Goal: Task Accomplishment & Management: Manage account settings

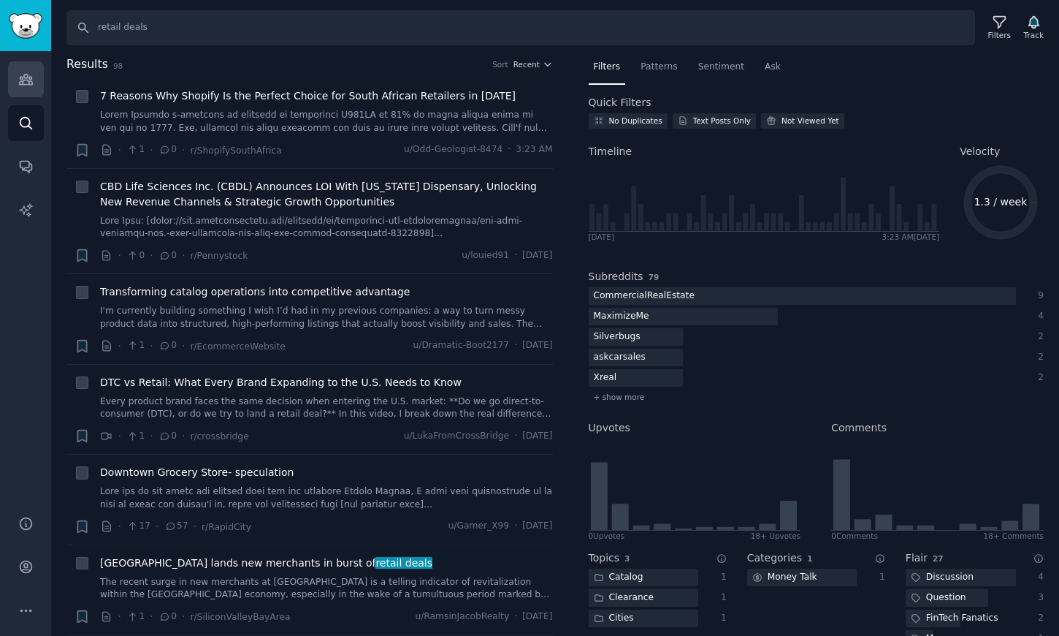
click at [40, 80] on link "Audiences" at bounding box center [26, 79] width 36 height 36
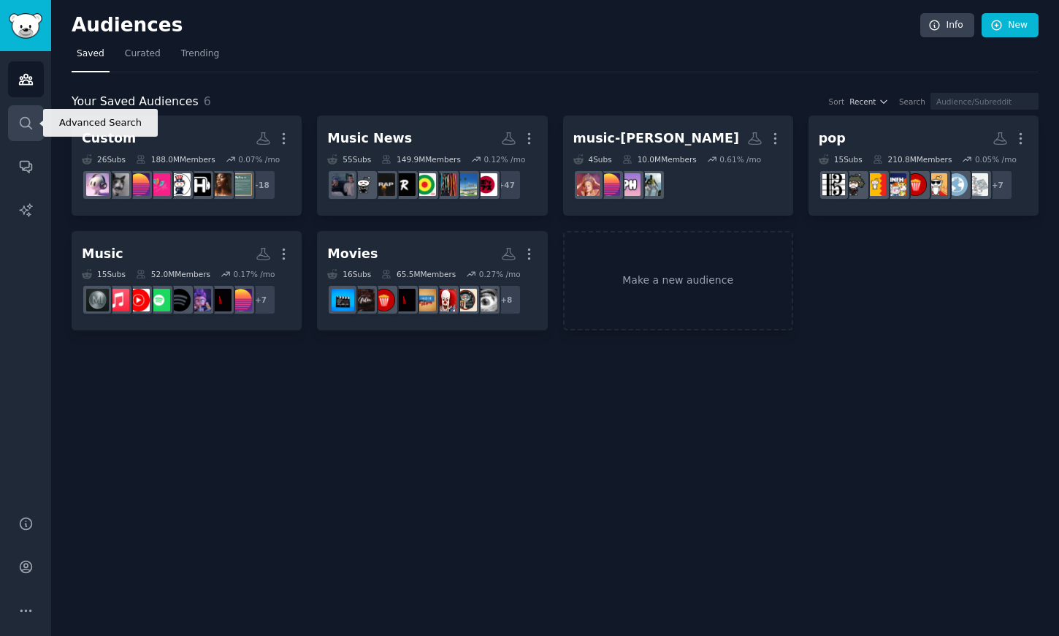
click at [28, 108] on link "Search" at bounding box center [26, 123] width 36 height 36
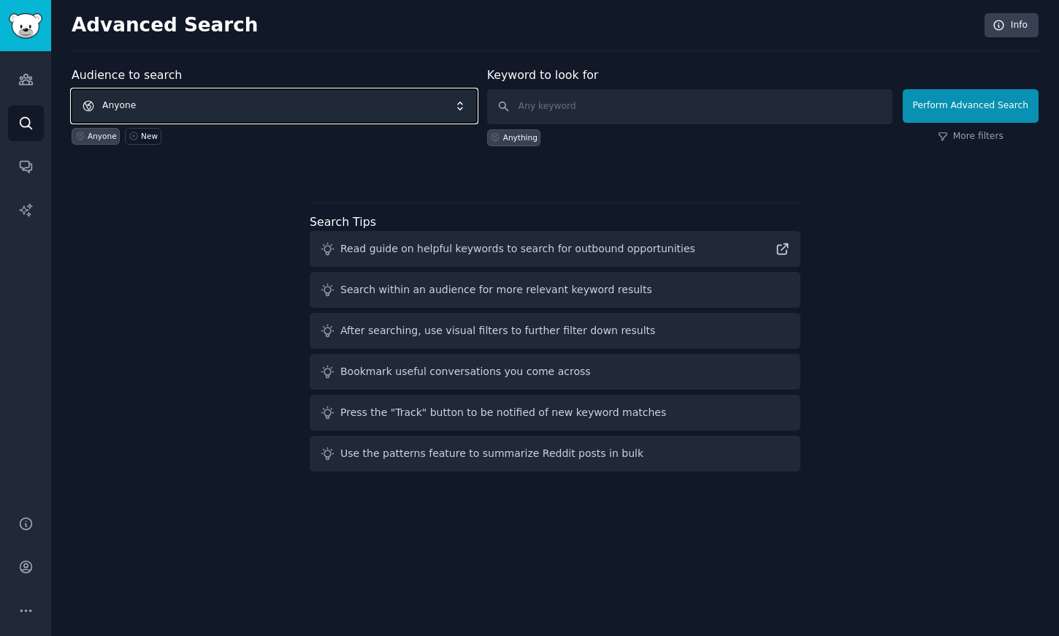
click at [228, 97] on span "Anyone" at bounding box center [274, 106] width 405 height 34
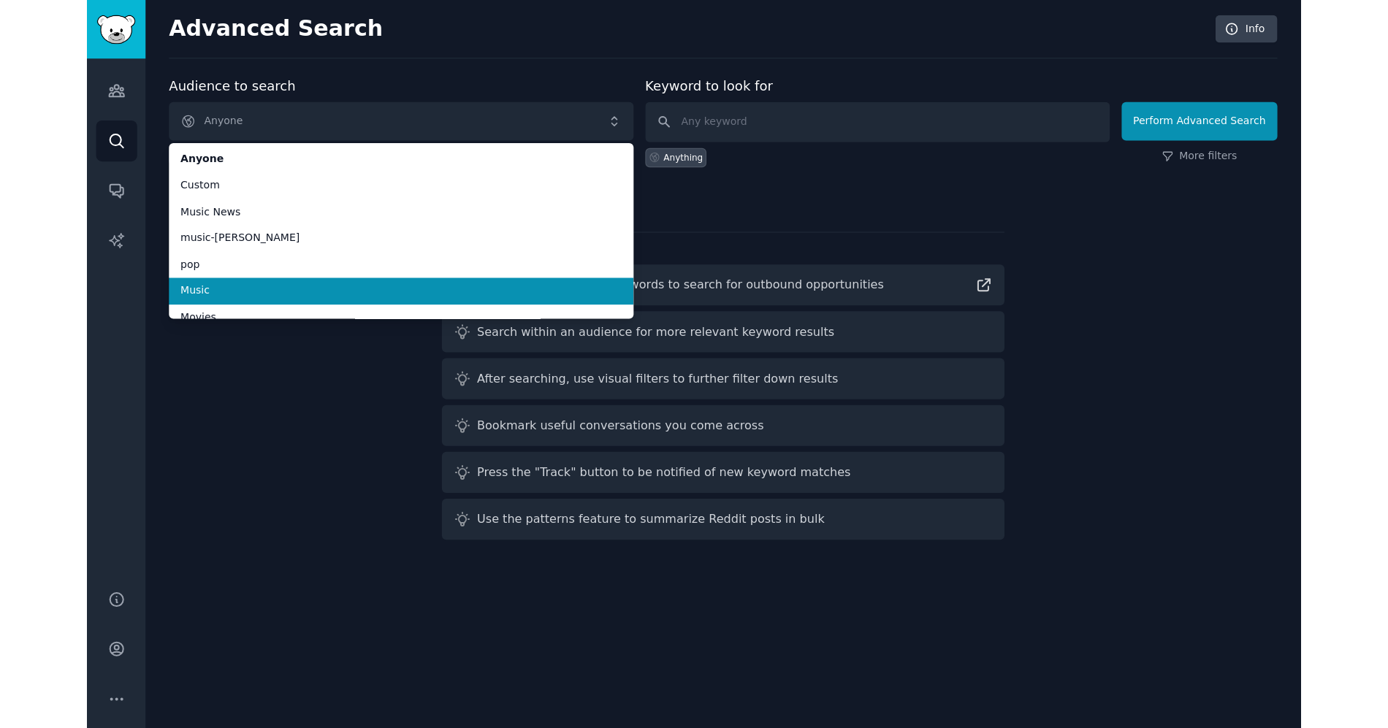
scroll to position [12, 0]
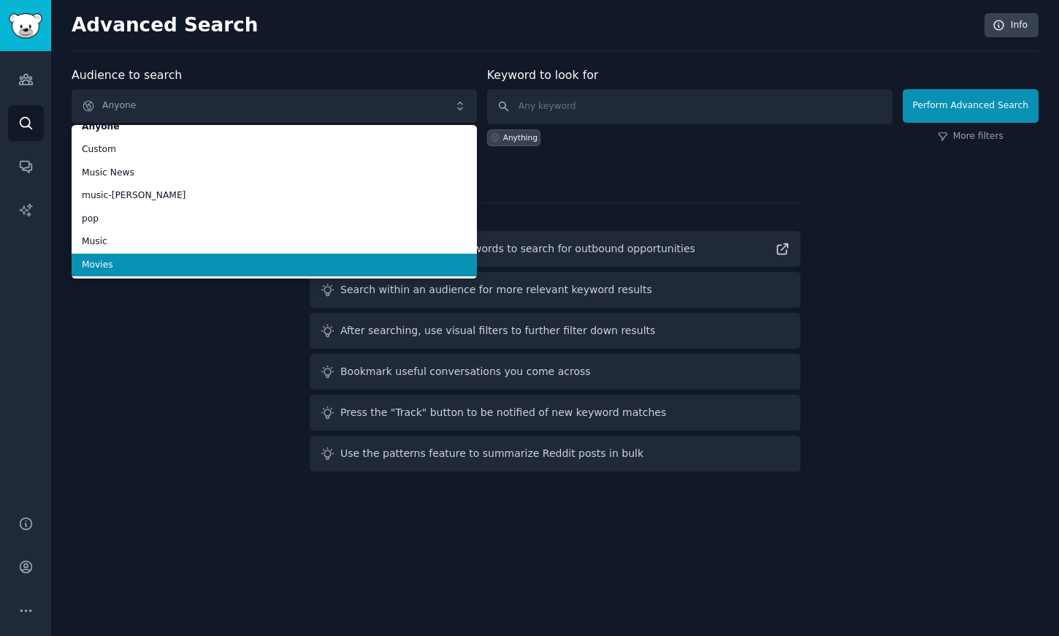
click at [203, 310] on div "Audience to search Anyone Anyone Custom Music News music-ariana pop Music Movie…" at bounding box center [555, 271] width 967 height 411
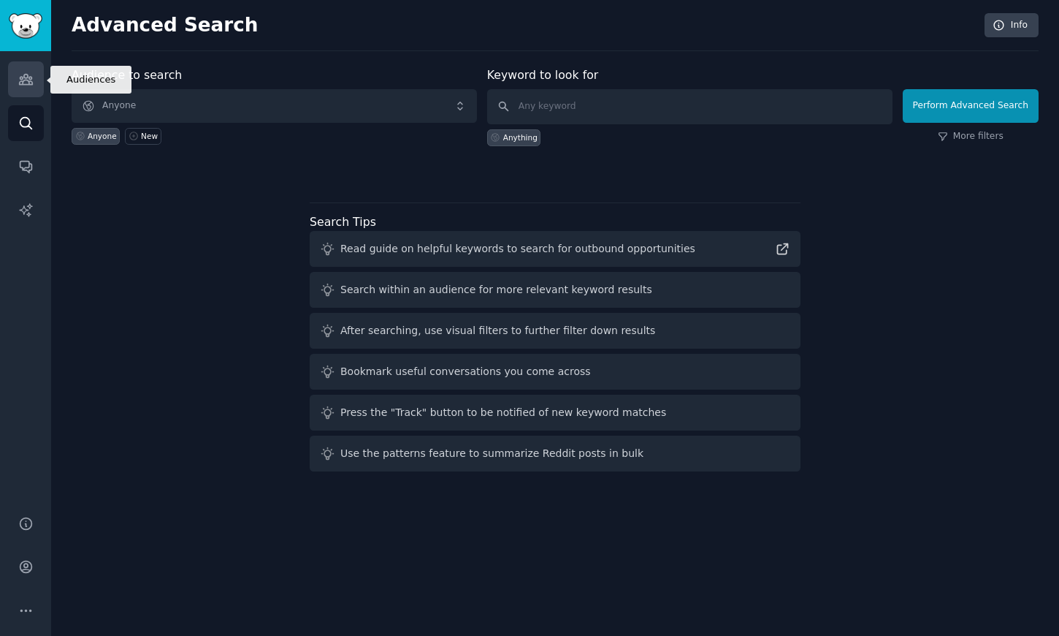
click at [17, 67] on link "Audiences" at bounding box center [26, 79] width 36 height 36
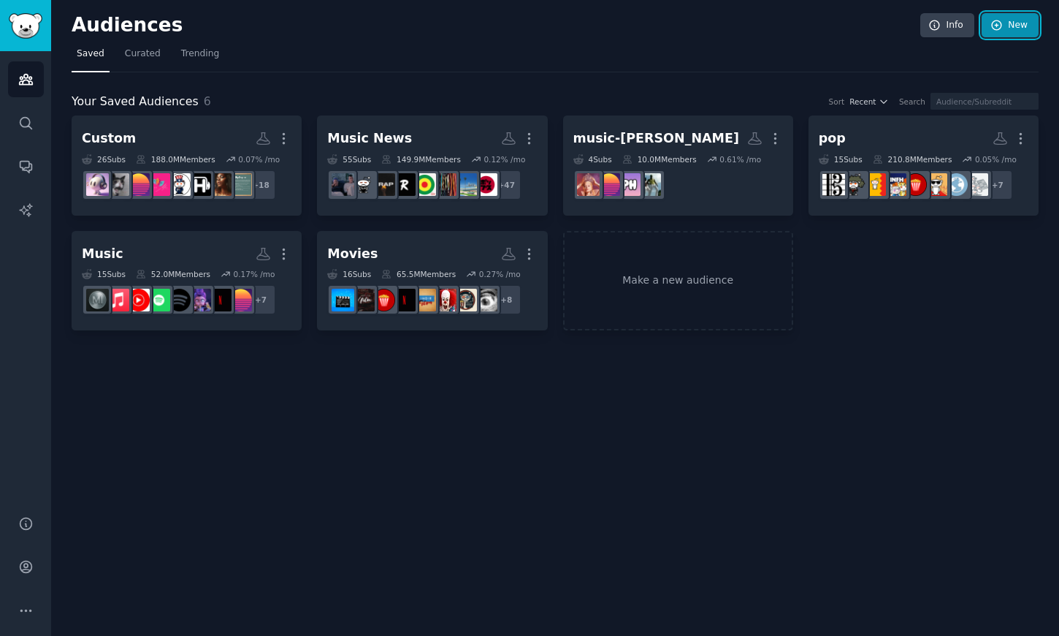
click at [1023, 21] on link "New" at bounding box center [1010, 25] width 57 height 25
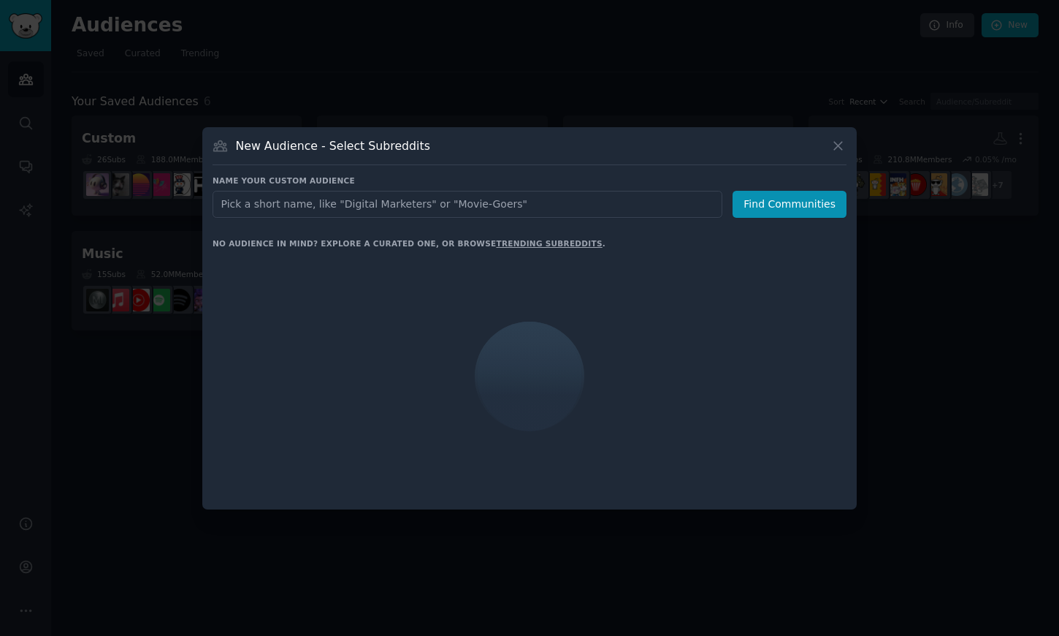
click at [406, 202] on input "text" at bounding box center [468, 204] width 510 height 27
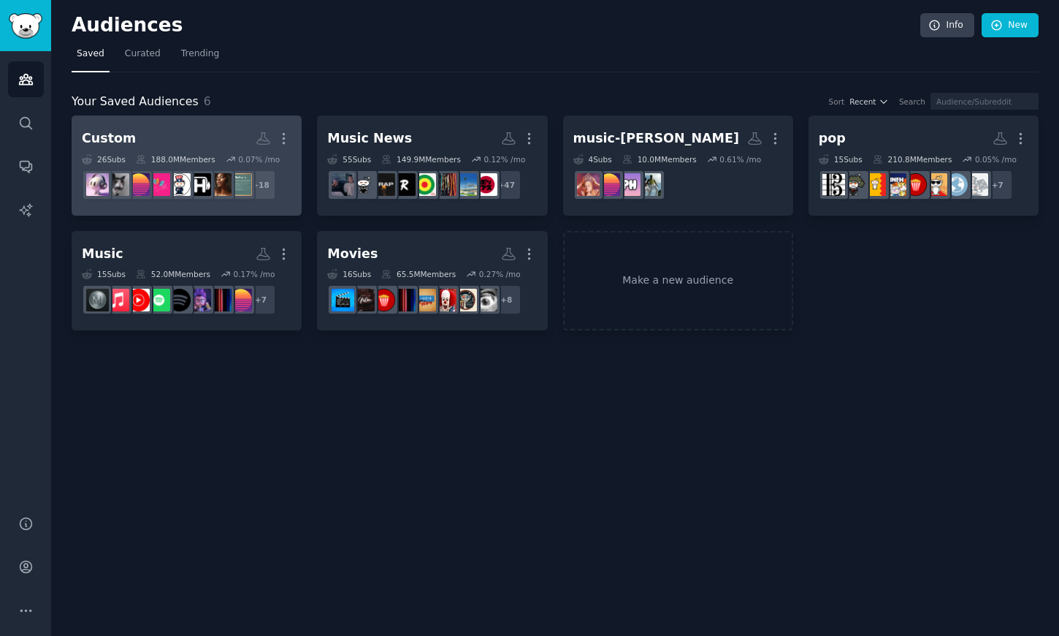
click at [208, 134] on h2 "Custom More" at bounding box center [187, 139] width 210 height 26
